Goal: Navigation & Orientation: Go to known website

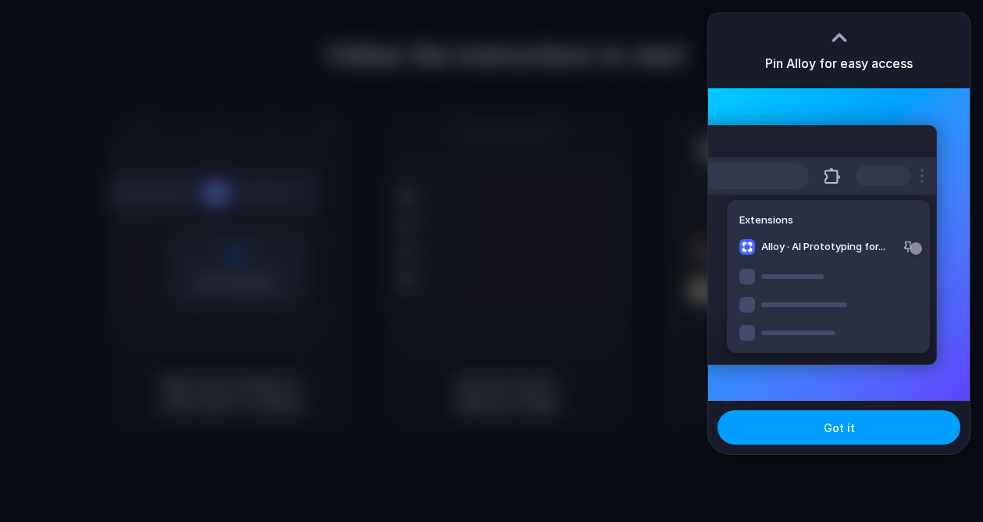
click at [847, 426] on span "Got it" at bounding box center [839, 427] width 31 height 16
